Goal: Task Accomplishment & Management: Manage account settings

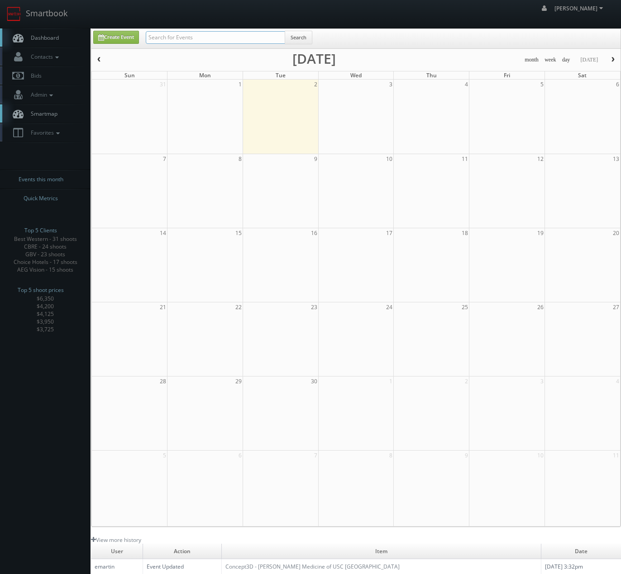
click at [250, 37] on input "text" at bounding box center [215, 37] width 139 height 13
type input "riviera"
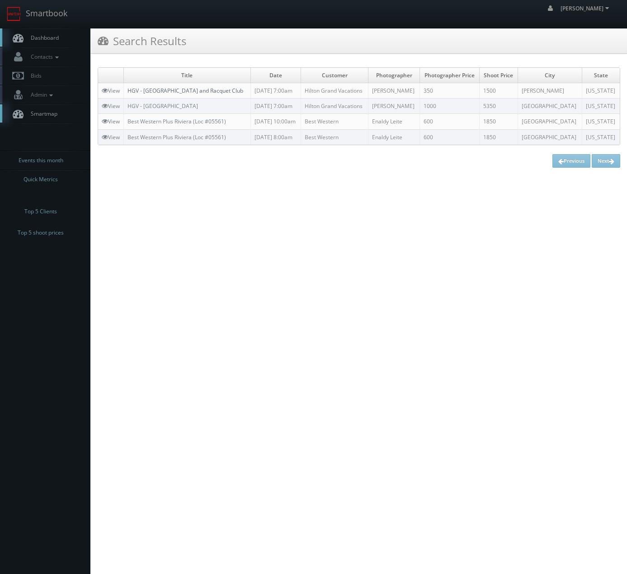
click at [187, 93] on link "HGV - Riviera Oaks Resort and Racquet Club" at bounding box center [186, 91] width 116 height 8
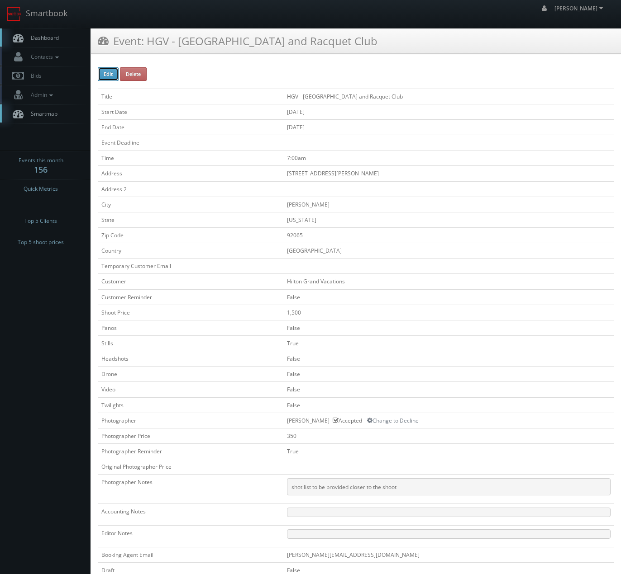
click at [105, 73] on button "Edit" at bounding box center [108, 74] width 21 height 14
type input "HGV - [GEOGRAPHIC_DATA] and Racquet Club"
type input "25382 Pappas Road"
type input "[PERSON_NAME]"
type input "92065"
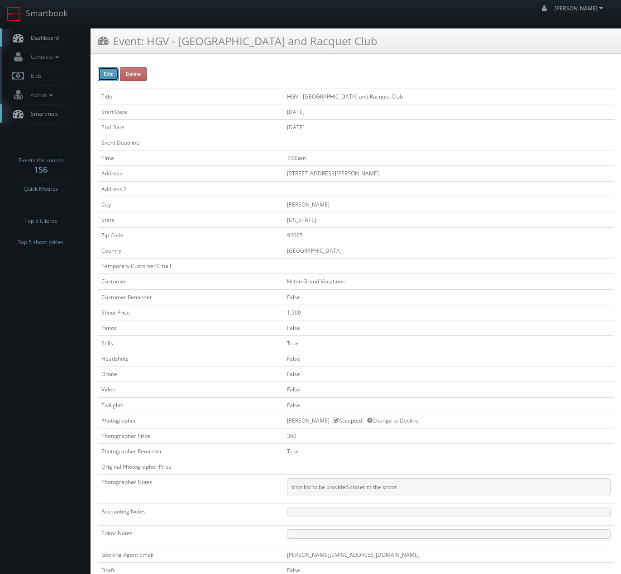
checkbox input "false"
type input "1,500"
checkbox input "false"
checkbox input "true"
checkbox input "false"
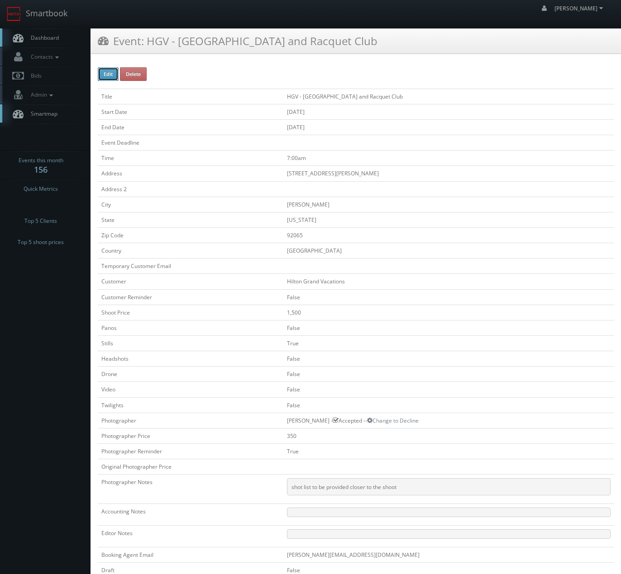
checkbox input "false"
type input "09/08/2025"
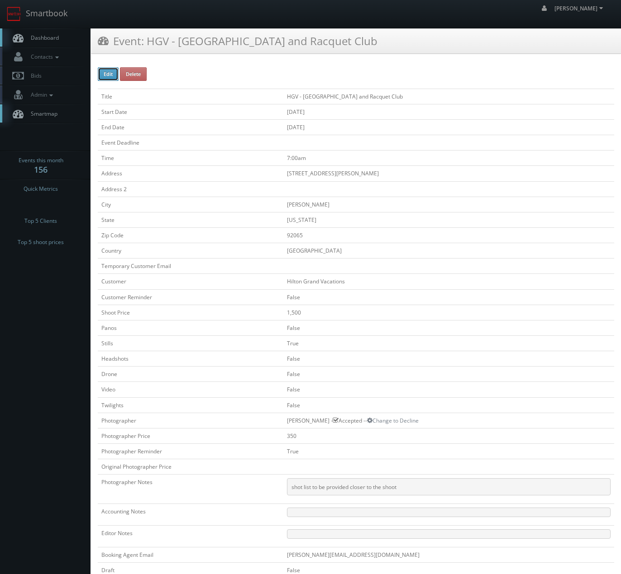
type input "09/08/2025"
type input "7:00am"
checkbox input "true"
checkbox input "false"
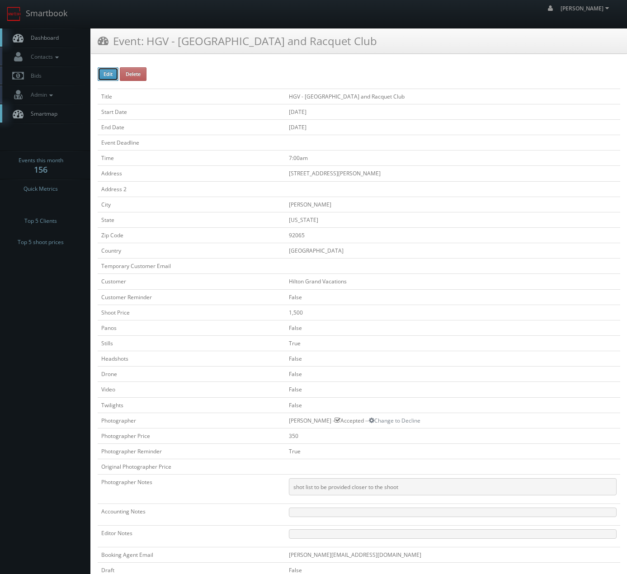
select select "California"
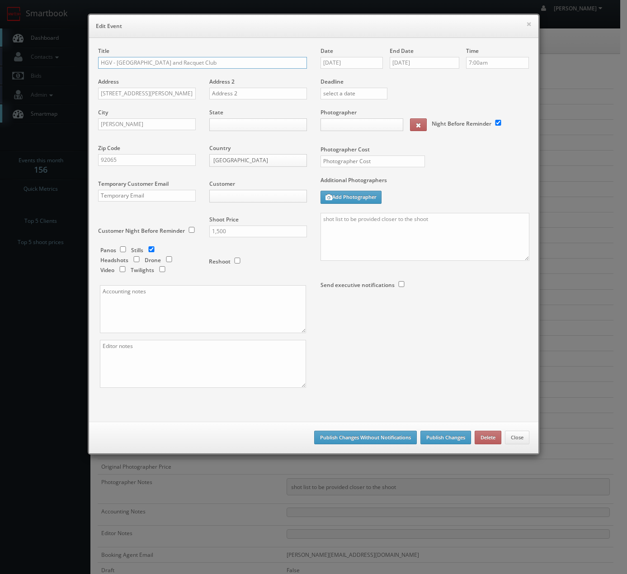
type input "350"
type input "1,500"
select select "fake87@mg.cs3calendar.com"
select select "keith@inthebarrelphoto.com"
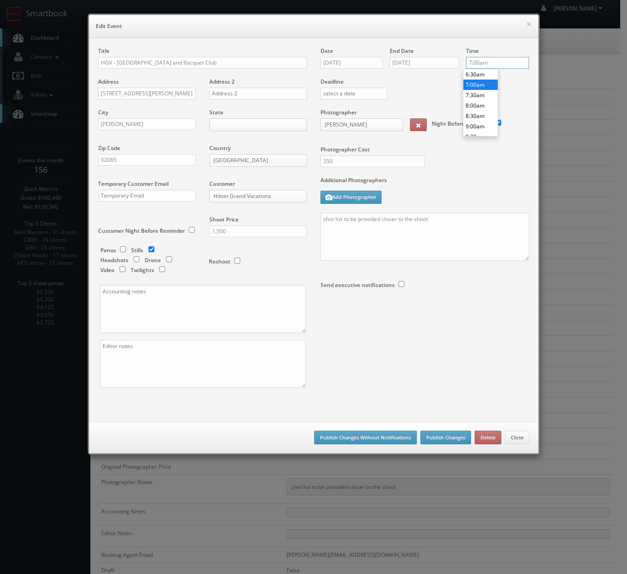
drag, startPoint x: 500, startPoint y: 64, endPoint x: 426, endPoint y: 71, distance: 74.1
click at [460, 62] on div "Time 7:00am" at bounding box center [495, 62] width 70 height 31
type input "9:00am"
click at [476, 125] on li "9:00am" at bounding box center [481, 126] width 34 height 10
click at [220, 124] on body "Smartbook Toggle Side Navigation Toggle Top Navigation Chris_Sardinas Chris_Sar…" at bounding box center [310, 374] width 621 height 749
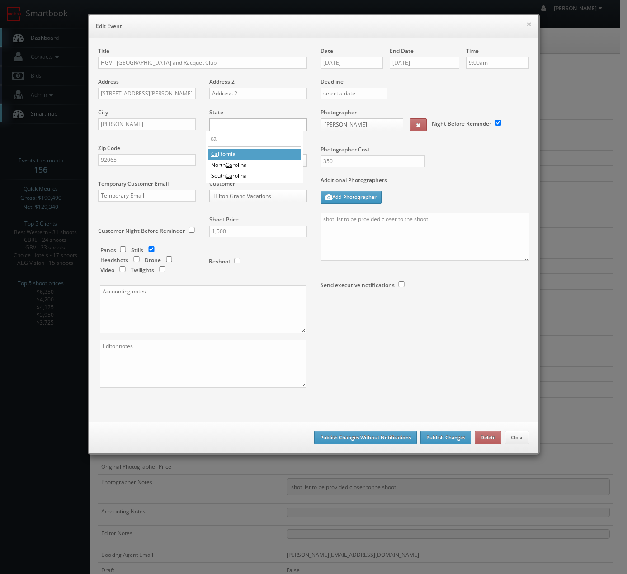
type input "ca"
click at [454, 225] on textarea "shot list to be provided closer to the shoot" at bounding box center [425, 237] width 209 height 48
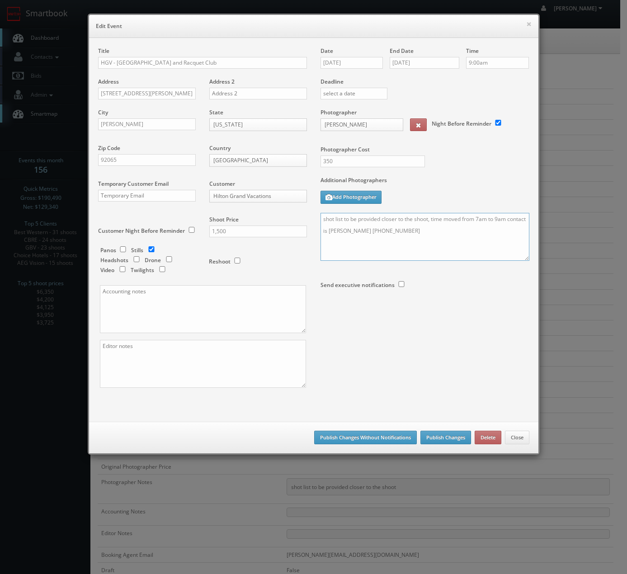
type textarea "shot list to be provided closer to the shoot, time moved from 7am to 9am contac…"
drag, startPoint x: 440, startPoint y: 440, endPoint x: 371, endPoint y: 438, distance: 69.2
click at [371, 438] on div "Save as draft Publish Changes Without Notifications Publish Changes Delete Close" at bounding box center [314, 438] width 450 height 32
click at [436, 437] on button "Publish Changes" at bounding box center [446, 438] width 51 height 14
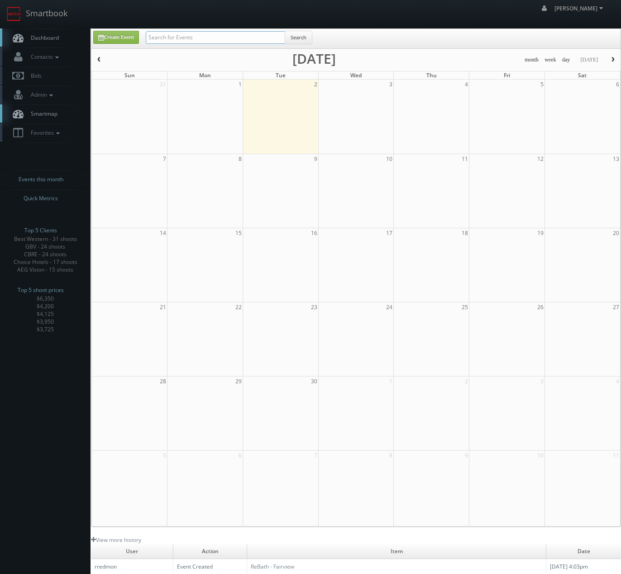
click at [236, 42] on input "text" at bounding box center [215, 37] width 139 height 13
type input "il290"
